Goal: Use online tool/utility: Utilize a website feature to perform a specific function

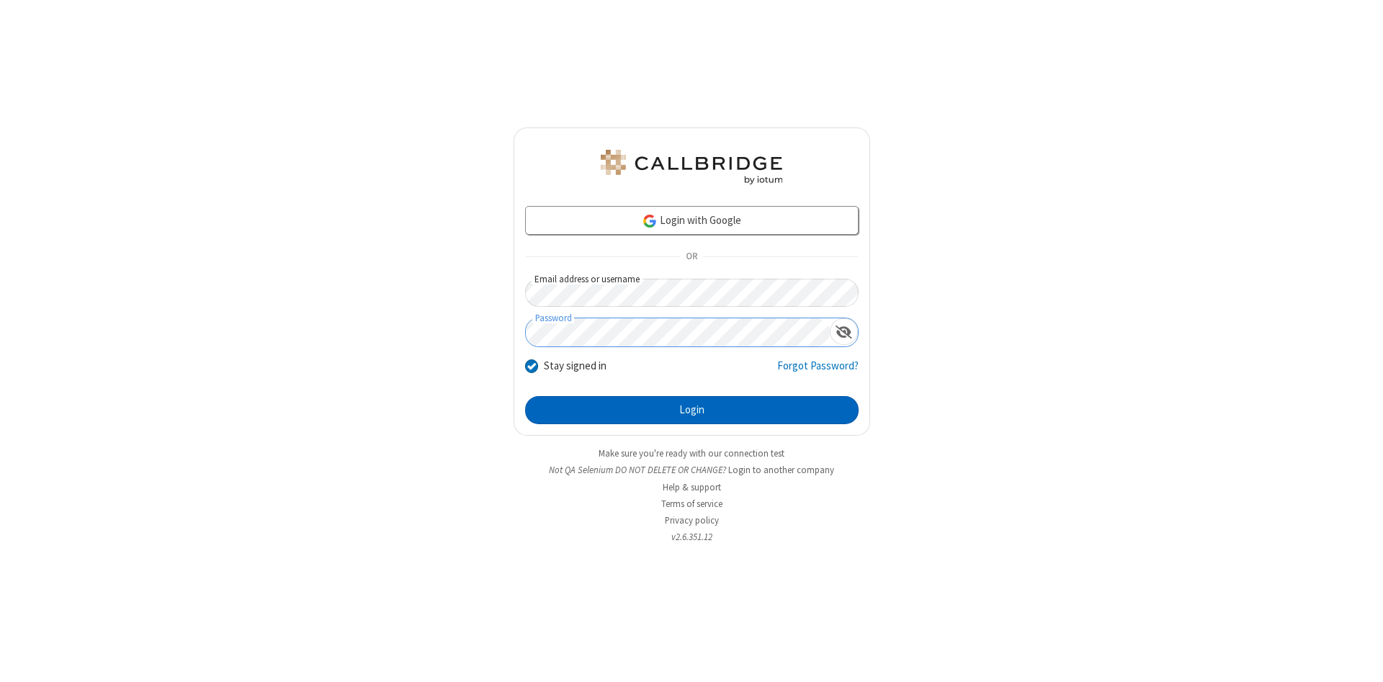
click at [692, 411] on button "Login" at bounding box center [692, 410] width 334 height 29
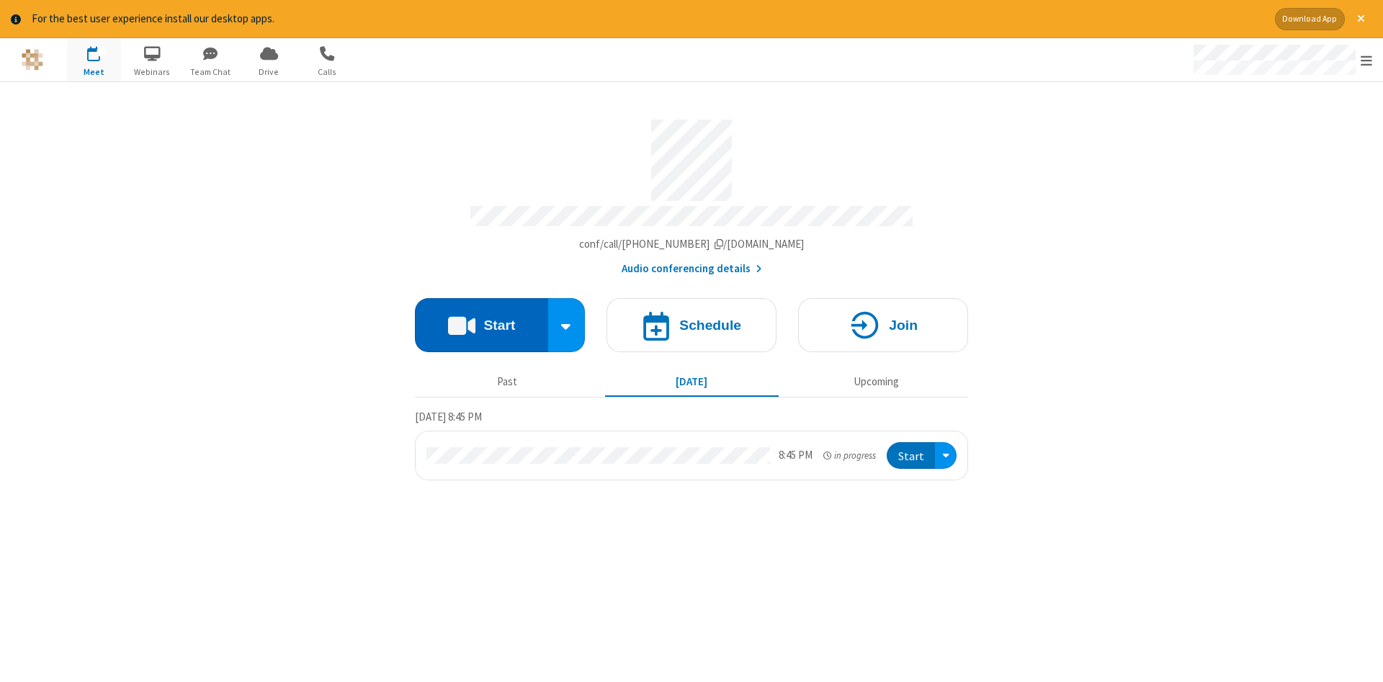
click at [481, 320] on button "Start" at bounding box center [481, 325] width 133 height 54
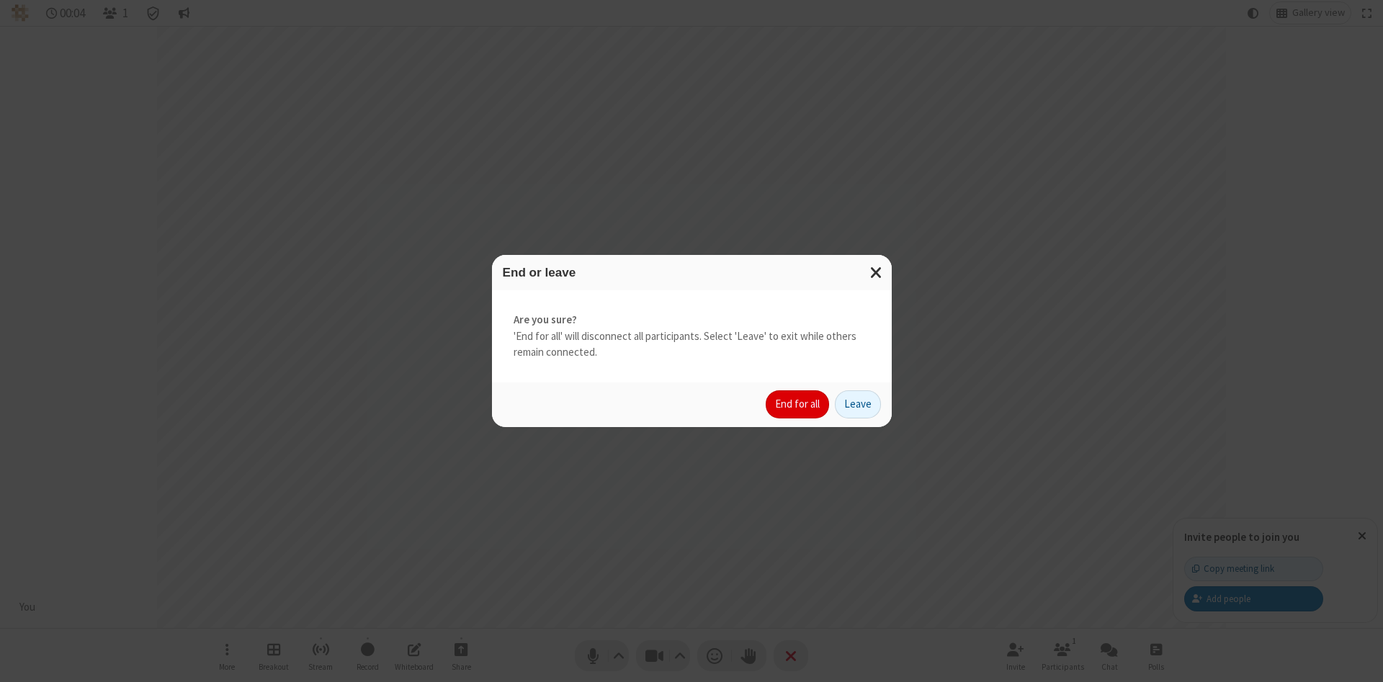
click at [798, 404] on button "End for all" at bounding box center [797, 404] width 63 height 29
